Goal: Task Accomplishment & Management: Use online tool/utility

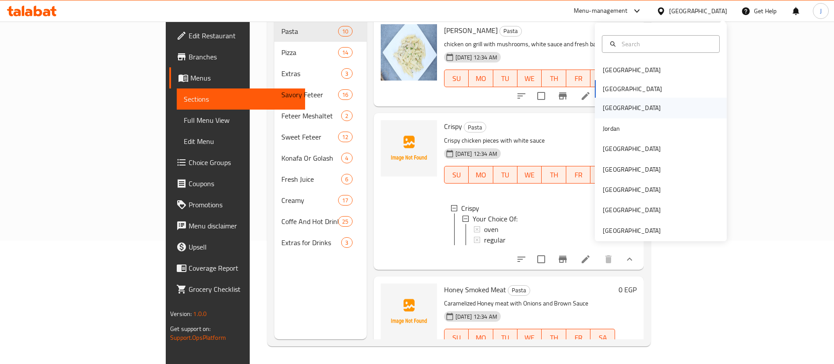
scroll to position [1, 0]
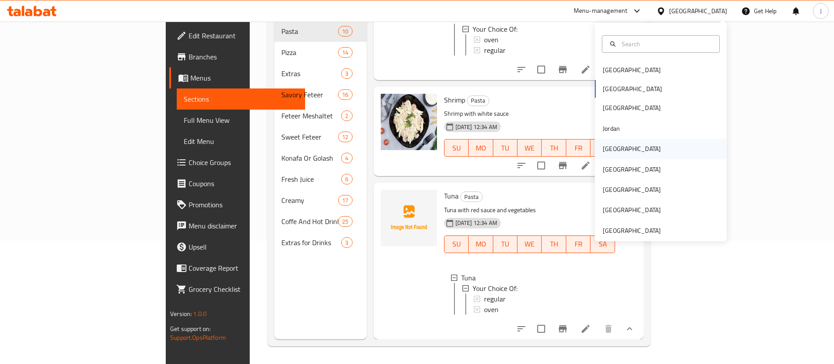
click at [618, 149] on div "[GEOGRAPHIC_DATA]" at bounding box center [632, 149] width 72 height 20
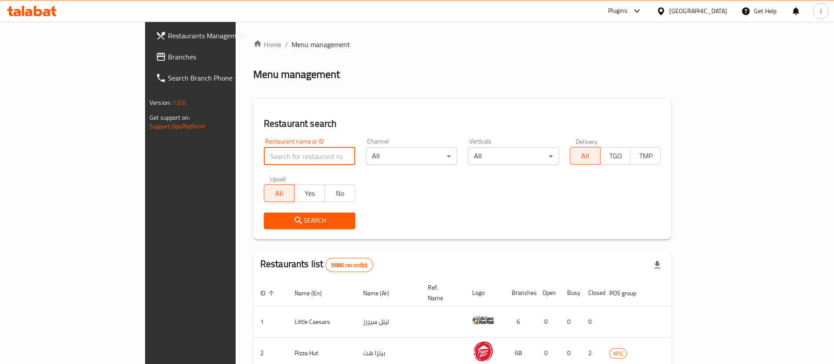
click at [264, 159] on input "search" at bounding box center [309, 156] width 91 height 18
paste input "Kashtota,"
click button "Search" at bounding box center [309, 220] width 91 height 16
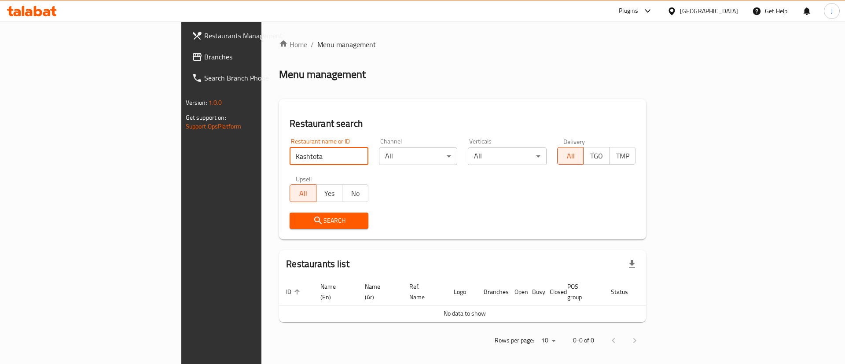
type input "Kashtota"
click button "Search" at bounding box center [328, 220] width 79 height 16
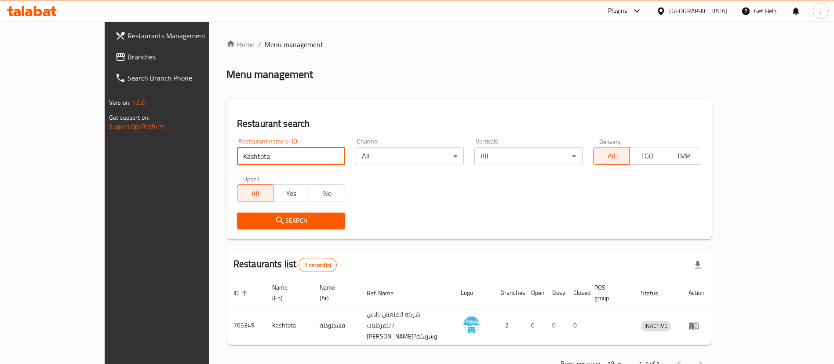
scroll to position [11, 0]
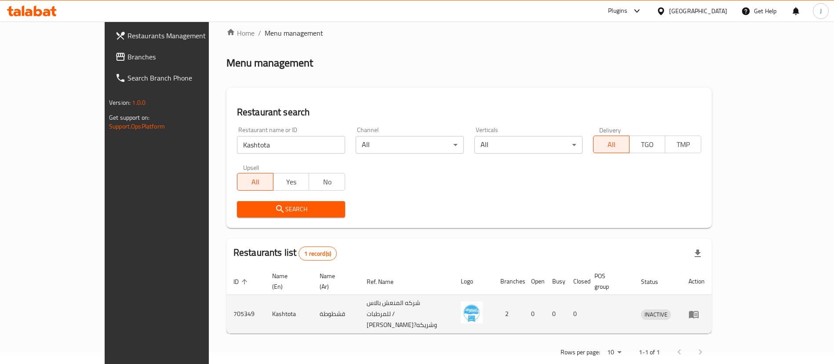
click at [313, 302] on td "قشطوطة" at bounding box center [336, 314] width 47 height 39
click at [313, 303] on td "قشطوطة" at bounding box center [336, 314] width 47 height 39
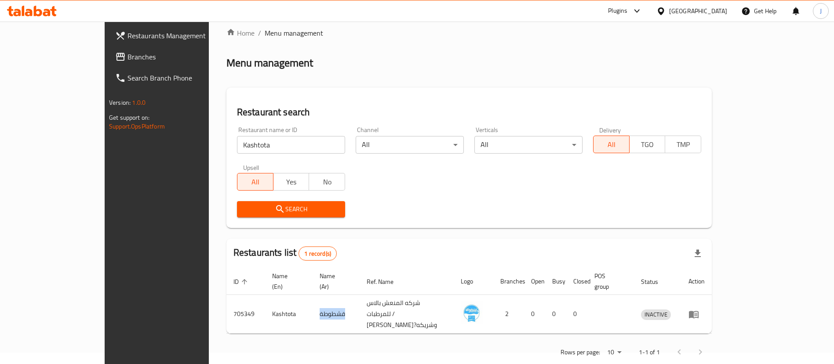
copy td "قشطوطة"
